Goal: Task Accomplishment & Management: Manage account settings

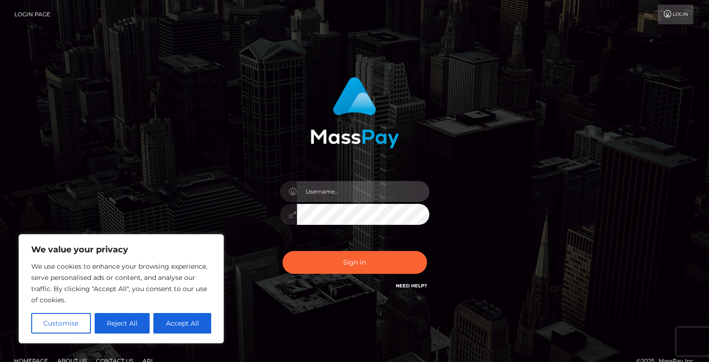
click at [312, 193] on input "text" at bounding box center [363, 191] width 132 height 21
type input "Kandykendi891@aol.com"
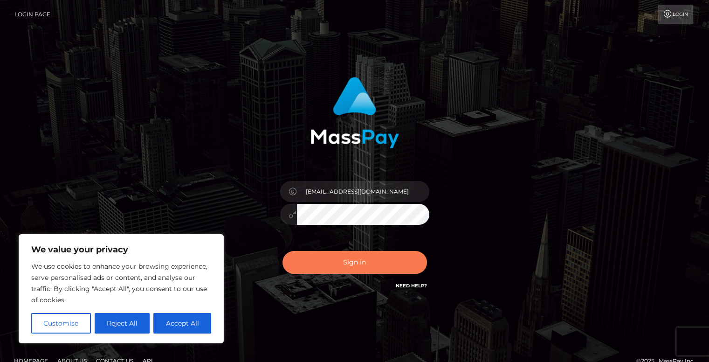
click at [338, 262] on button "Sign in" at bounding box center [355, 262] width 145 height 23
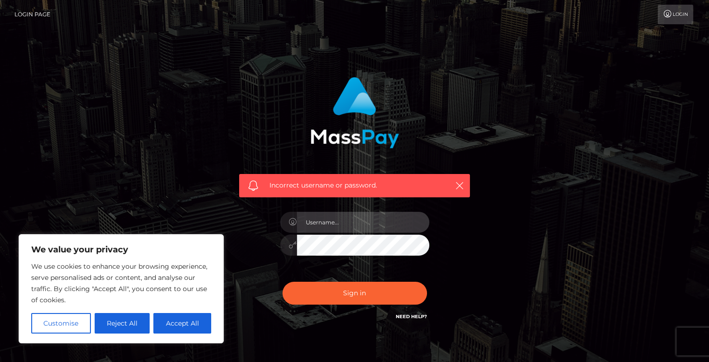
click at [328, 223] on input "text" at bounding box center [363, 222] width 132 height 21
type input "[EMAIL_ADDRESS][DOMAIN_NAME]"
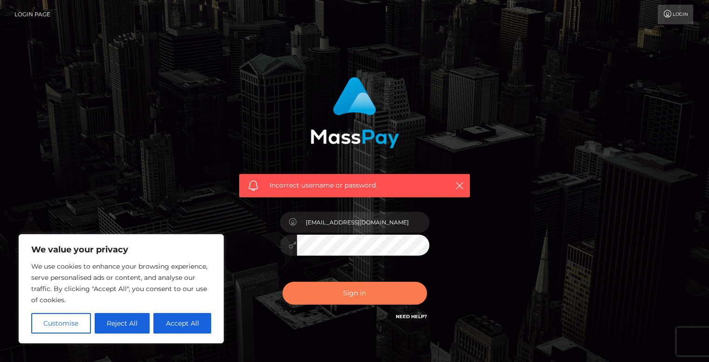
click at [320, 298] on button "Sign in" at bounding box center [355, 293] width 145 height 23
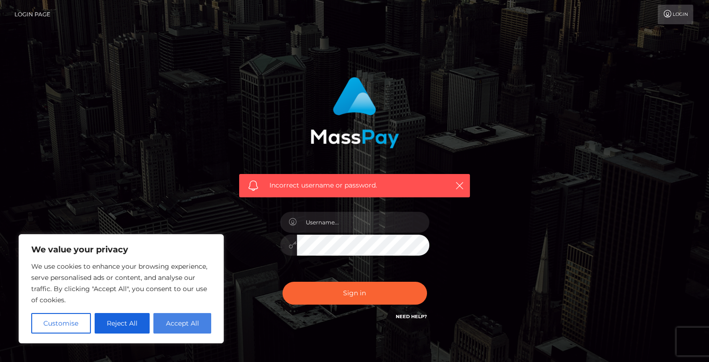
click at [173, 318] on button "Accept All" at bounding box center [182, 323] width 58 height 21
checkbox input "true"
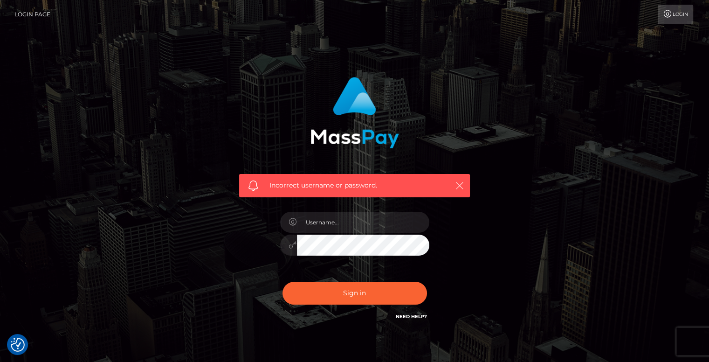
click at [459, 183] on icon "button" at bounding box center [459, 185] width 9 height 9
click at [462, 185] on icon "button" at bounding box center [459, 185] width 9 height 9
click at [459, 187] on icon "button" at bounding box center [459, 185] width 9 height 9
click at [358, 212] on input "text" at bounding box center [363, 222] width 132 height 21
type input "Kandykendi891@aol.com"
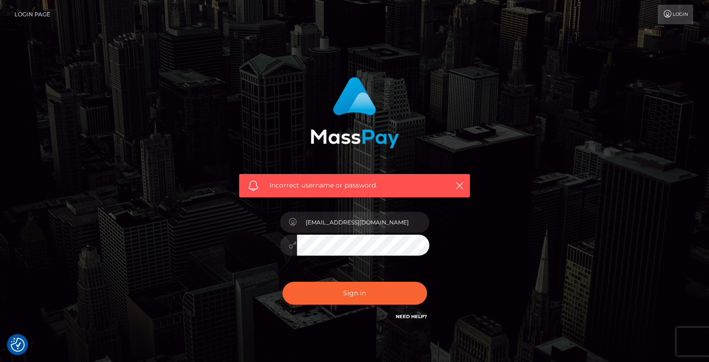
click at [283, 282] on button "Sign in" at bounding box center [355, 293] width 145 height 23
click at [416, 317] on link "Need Help?" at bounding box center [411, 316] width 31 height 6
click at [179, 283] on div "Incorrect username or password." at bounding box center [354, 204] width 531 height 268
click at [682, 10] on link "Login" at bounding box center [675, 15] width 35 height 20
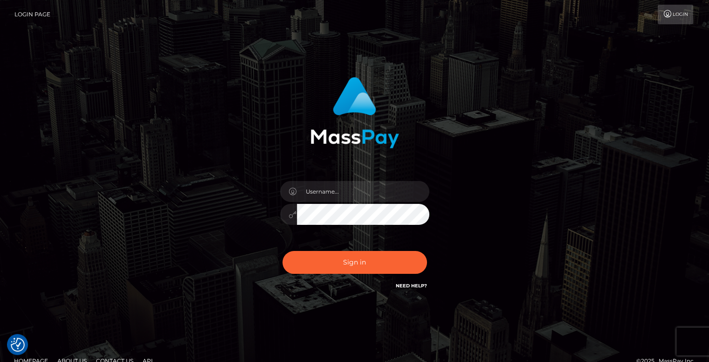
click at [295, 194] on icon at bounding box center [293, 191] width 8 height 7
click at [304, 192] on input "text" at bounding box center [363, 191] width 132 height 21
click at [339, 191] on input "text" at bounding box center [363, 191] width 132 height 21
type input "kandykendi891@aol.com"
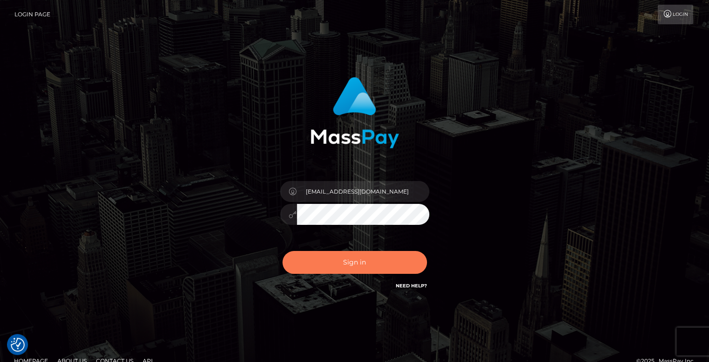
click at [322, 266] on button "Sign in" at bounding box center [355, 262] width 145 height 23
